Goal: Task Accomplishment & Management: Manage account settings

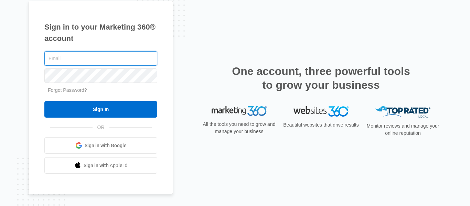
paste input "[EMAIL_ADDRESS][DOMAIN_NAME]"
type input "[EMAIL_ADDRESS][DOMAIN_NAME]"
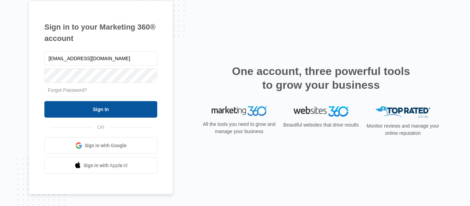
click at [118, 109] on input "Sign In" at bounding box center [100, 109] width 113 height 17
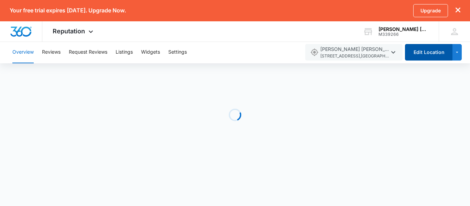
click at [422, 56] on button "Edit Location" at bounding box center [429, 52] width 48 height 17
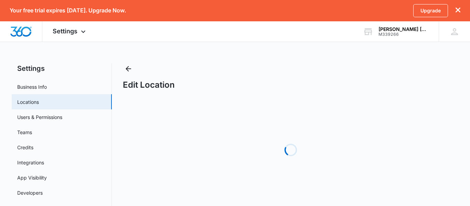
select select "[US_STATE]"
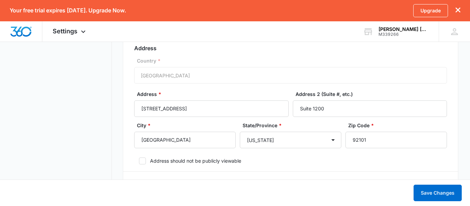
scroll to position [267, 0]
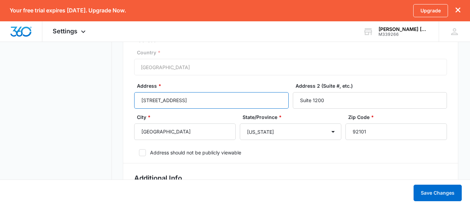
drag, startPoint x: 238, startPoint y: 103, endPoint x: 94, endPoint y: 103, distance: 143.6
paste input "[STREET_ADDRESS][PERSON_NAME]"
drag, startPoint x: 182, startPoint y: 100, endPoint x: 289, endPoint y: 100, distance: 106.4
click at [289, 100] on div "Address * [STREET_ADDRESS][PERSON_NAME] Address 2 (Suite #, etc.) Suite 1200" at bounding box center [290, 97] width 313 height 31
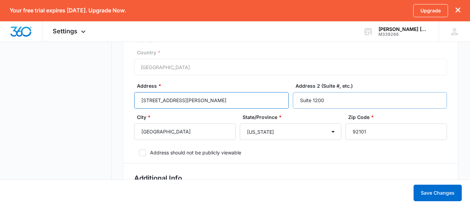
type input "[STREET_ADDRESS][PERSON_NAME]"
drag, startPoint x: 344, startPoint y: 100, endPoint x: 231, endPoint y: 103, distance: 112.6
click at [231, 103] on div "Address * [STREET_ADDRESS][PERSON_NAME], Address 2 (Suite #, etc.) Suite 1200" at bounding box center [290, 97] width 313 height 31
paste input "6"
type input "Suite 160"
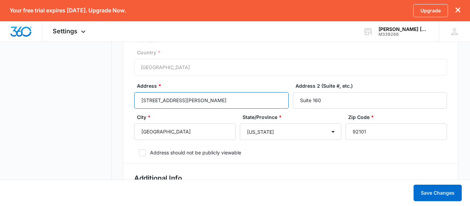
click at [180, 102] on input "[STREET_ADDRESS][PERSON_NAME]" at bounding box center [211, 100] width 154 height 17
type input "[STREET_ADDRESS][PERSON_NAME]"
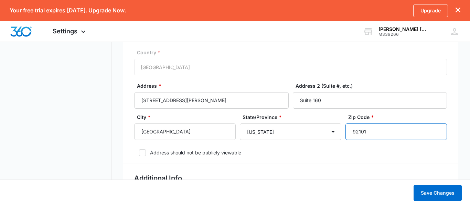
click at [329, 141] on div "City * [GEOGRAPHIC_DATA]/Province * [US_STATE] [US_STATE] [US_STATE] [US_STATE]…" at bounding box center [290, 129] width 313 height 31
paste input "3"
type input "92131"
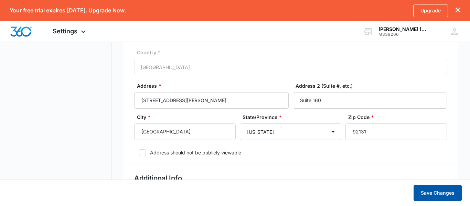
click at [443, 192] on button "Save Changes" at bounding box center [438, 193] width 48 height 17
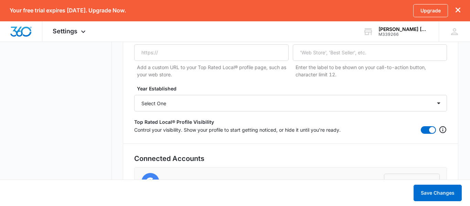
scroll to position [1397, 0]
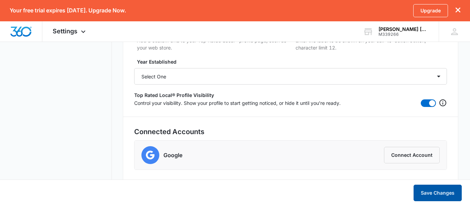
click at [440, 188] on button "Save Changes" at bounding box center [438, 193] width 48 height 17
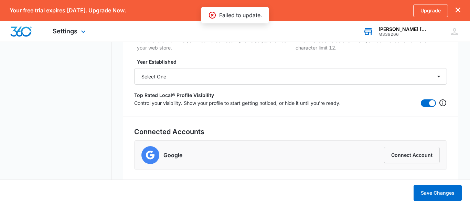
click at [419, 28] on div "[PERSON_NAME] [PERSON_NAME] APC, A Lemon Law Firm of [US_STATE]" at bounding box center [404, 30] width 50 height 6
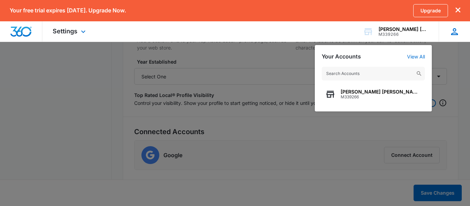
click at [450, 34] on icon at bounding box center [455, 32] width 10 height 10
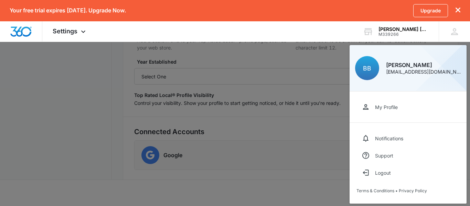
drag, startPoint x: 385, startPoint y: 172, endPoint x: 337, endPoint y: 152, distance: 51.7
click at [384, 172] on div "Logout" at bounding box center [383, 173] width 16 height 6
